Goal: Task Accomplishment & Management: Use online tool/utility

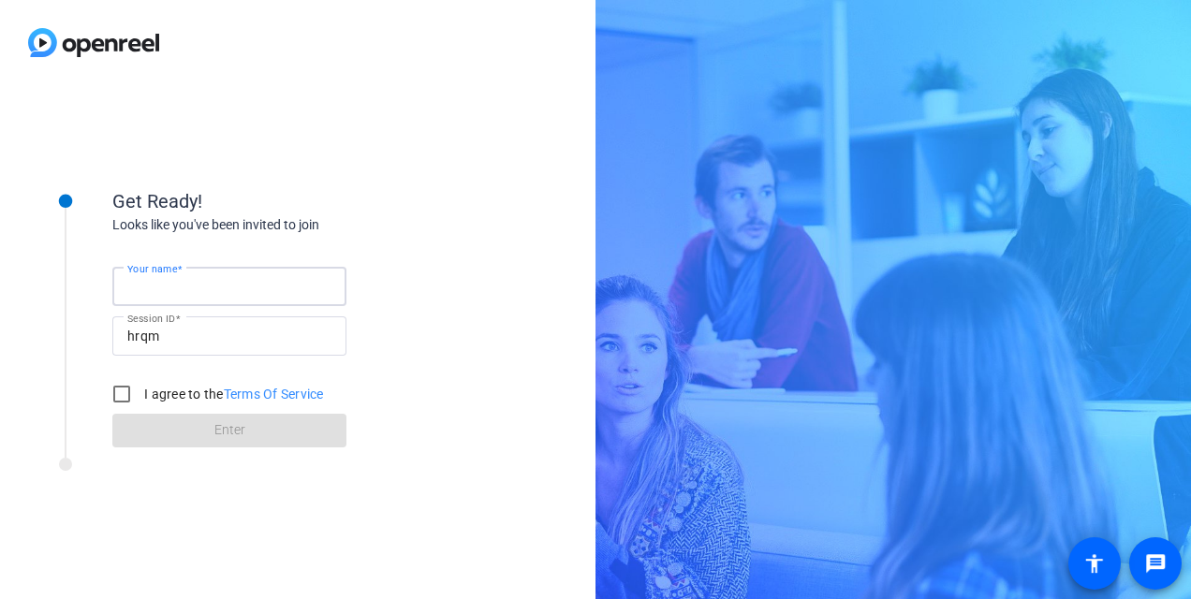
click at [326, 277] on input "Your name" at bounding box center [229, 286] width 204 height 22
type input "[PERSON_NAME]"
click at [116, 391] on input "I agree to the Terms Of Service" at bounding box center [121, 393] width 37 height 37
checkbox input "true"
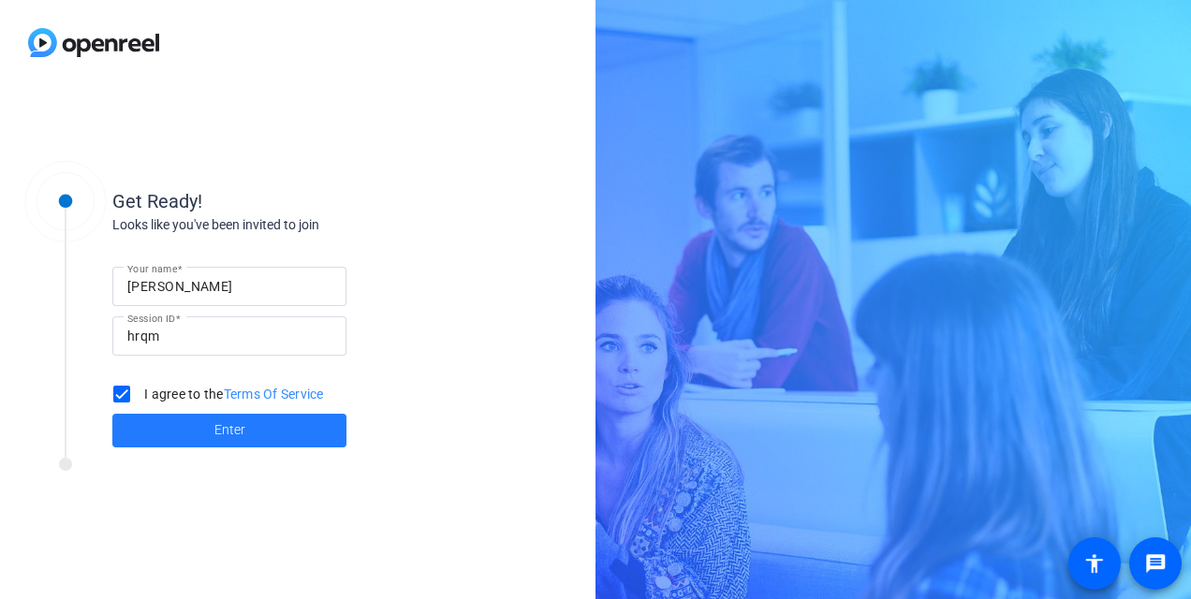
click at [260, 431] on span at bounding box center [229, 430] width 234 height 45
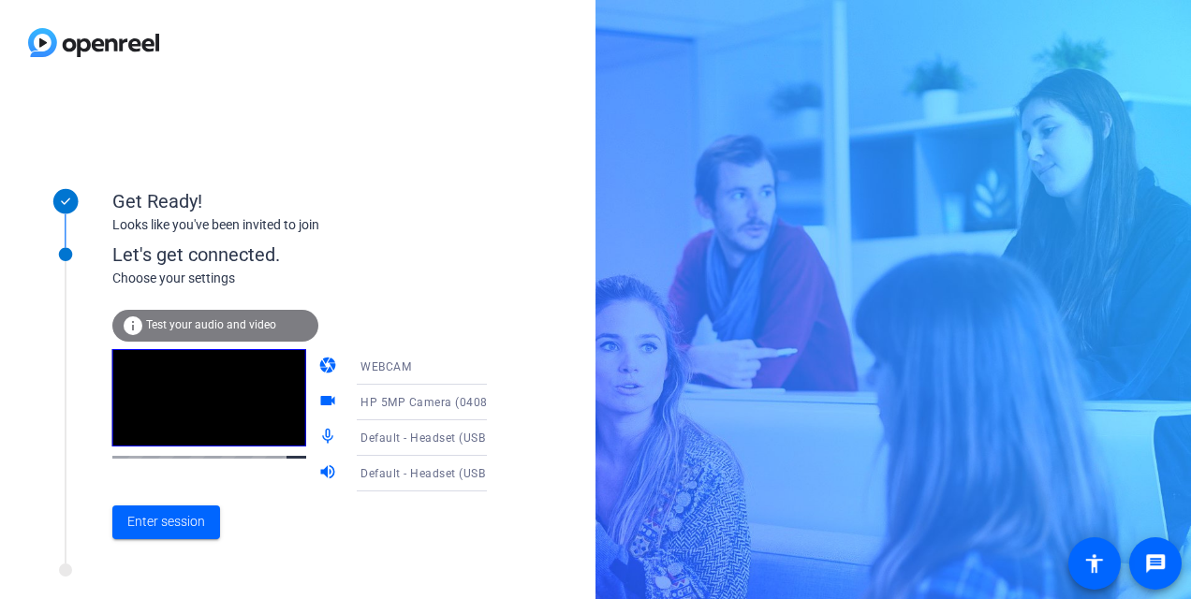
click at [494, 402] on icon at bounding box center [505, 402] width 22 height 22
click at [517, 377] on div at bounding box center [595, 299] width 1191 height 599
click at [494, 363] on icon at bounding box center [505, 367] width 22 height 22
click at [493, 310] on div at bounding box center [595, 299] width 1191 height 599
click at [494, 363] on icon at bounding box center [505, 367] width 22 height 22
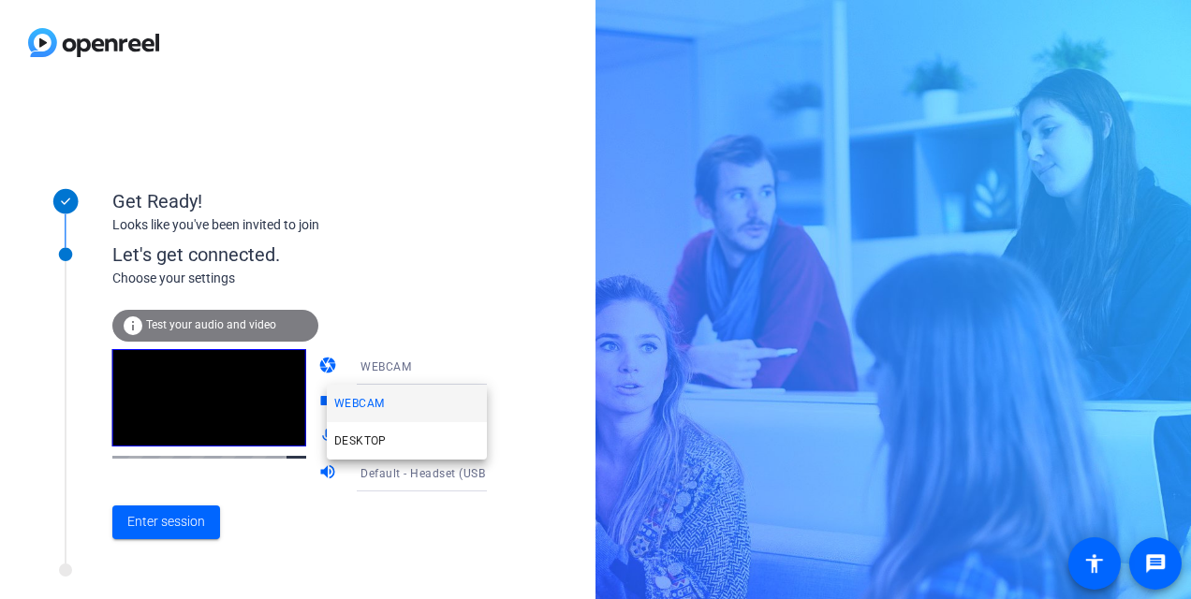
click at [491, 273] on div at bounding box center [595, 299] width 1191 height 599
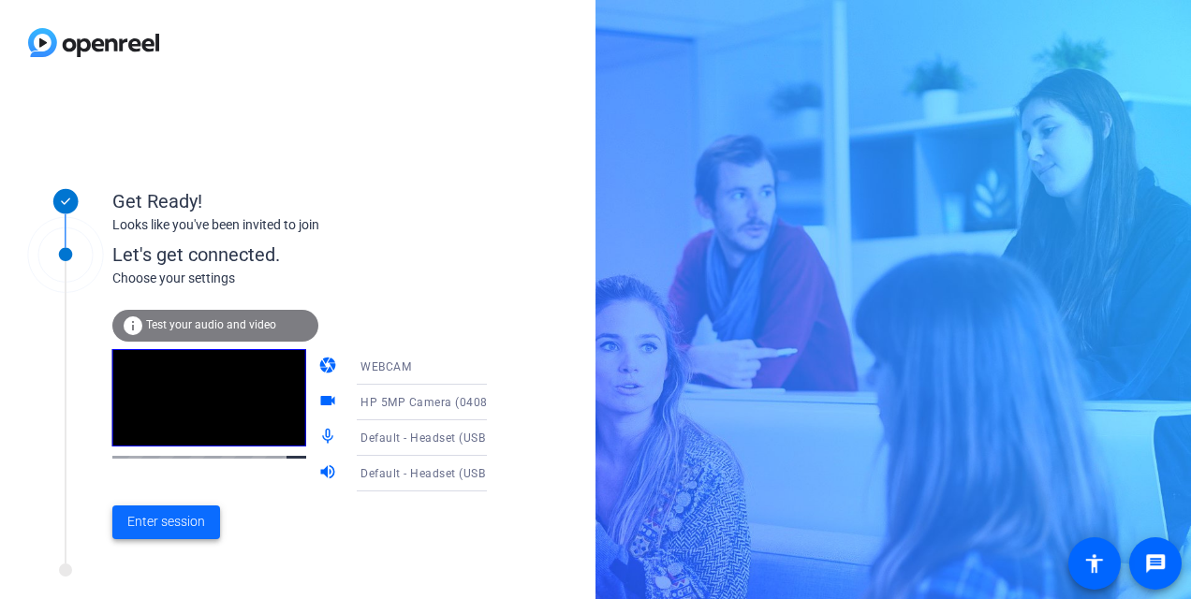
click at [207, 522] on span at bounding box center [166, 522] width 108 height 45
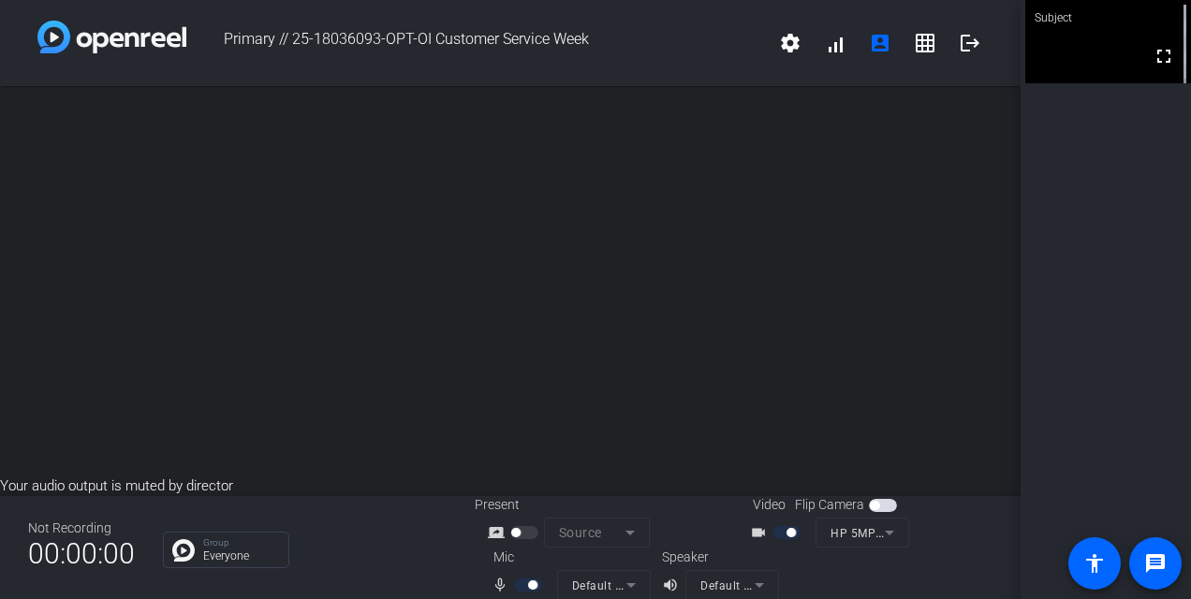
scroll to position [22, 0]
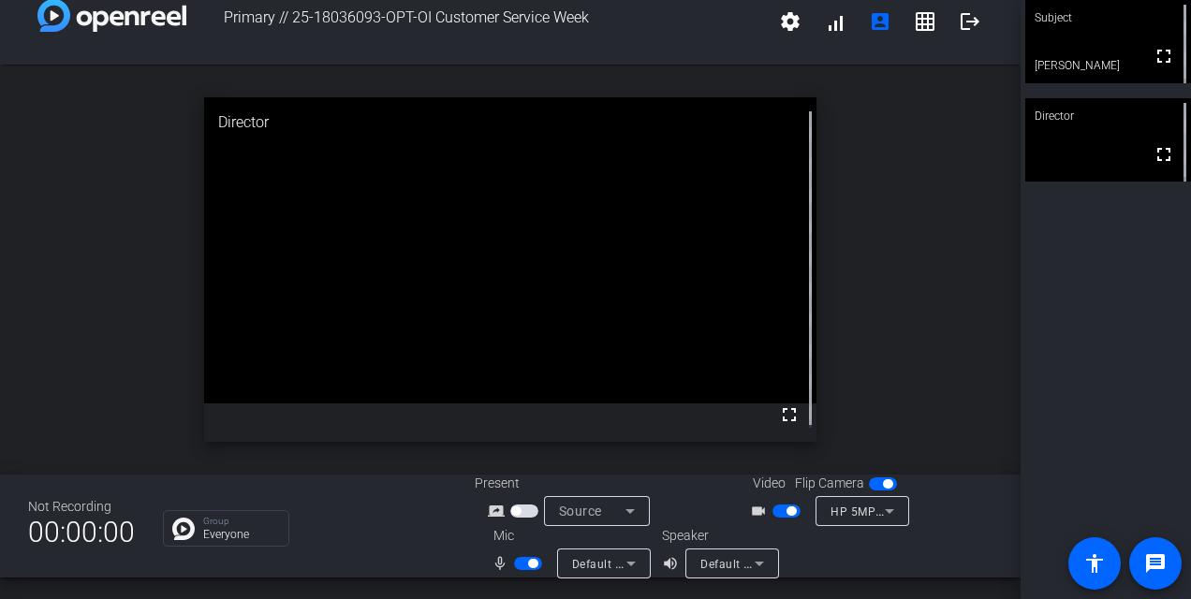
click at [787, 508] on span "button" at bounding box center [791, 511] width 9 height 9
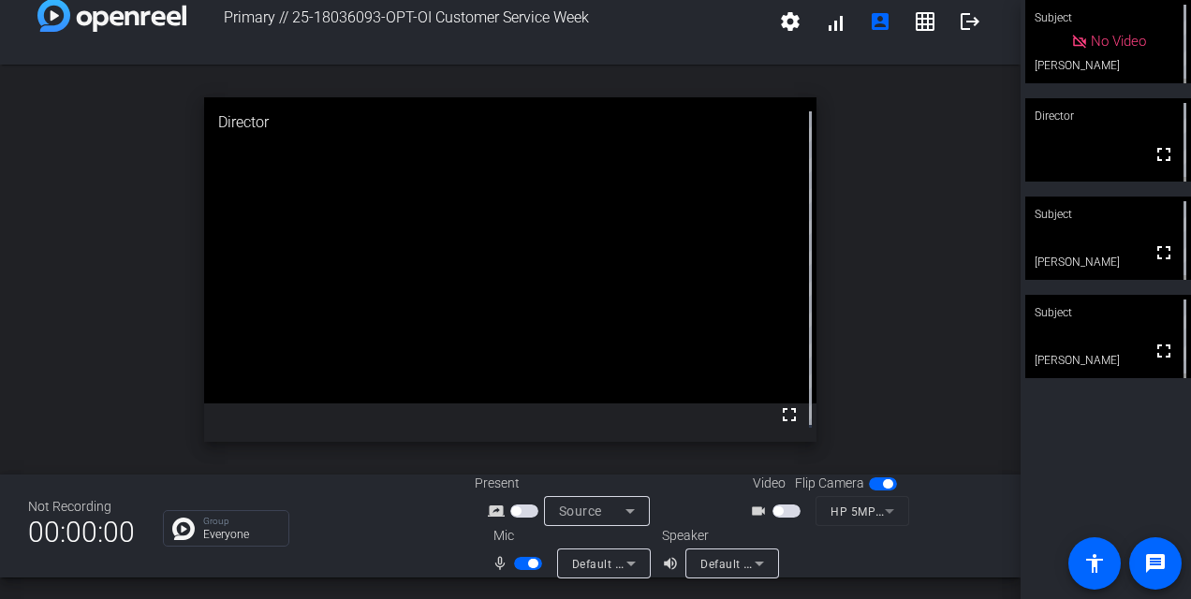
click at [517, 564] on span "button" at bounding box center [528, 563] width 28 height 13
click at [517, 564] on span "button" at bounding box center [519, 563] width 9 height 9
click at [517, 564] on span "button" at bounding box center [528, 563] width 28 height 13
click at [529, 559] on span "button" at bounding box center [528, 563] width 28 height 13
click at [529, 559] on span "button" at bounding box center [532, 563] width 9 height 9
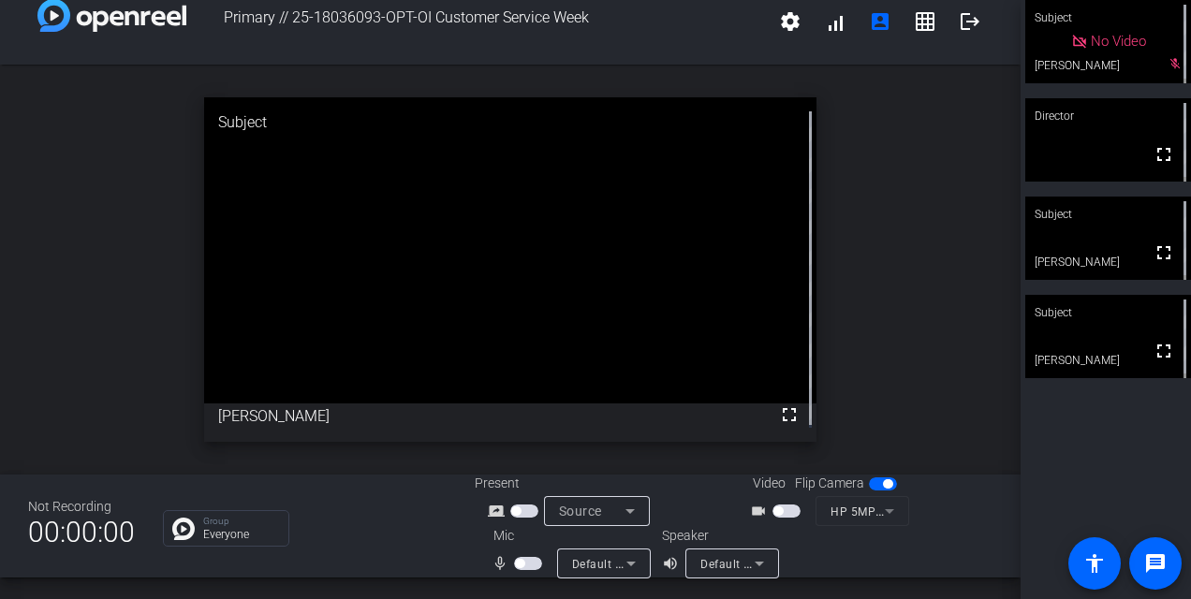
click at [523, 557] on span "button" at bounding box center [528, 563] width 28 height 13
click at [515, 564] on span "button" at bounding box center [528, 563] width 28 height 13
click at [521, 564] on span "button" at bounding box center [528, 563] width 28 height 13
